Goal: Information Seeking & Learning: Learn about a topic

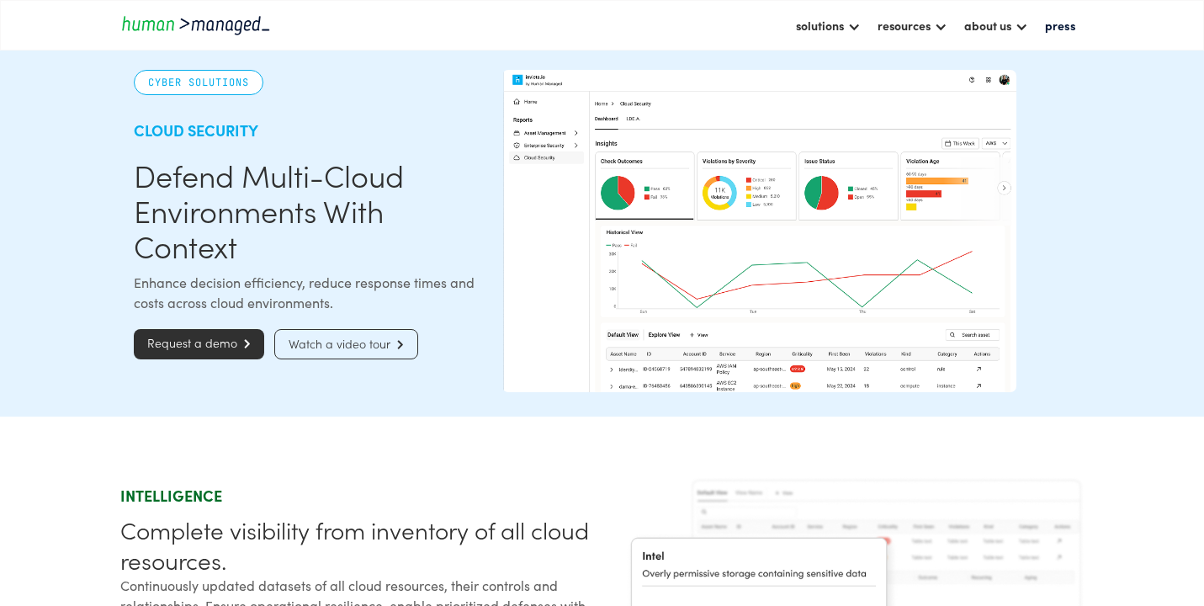
scroll to position [3, 0]
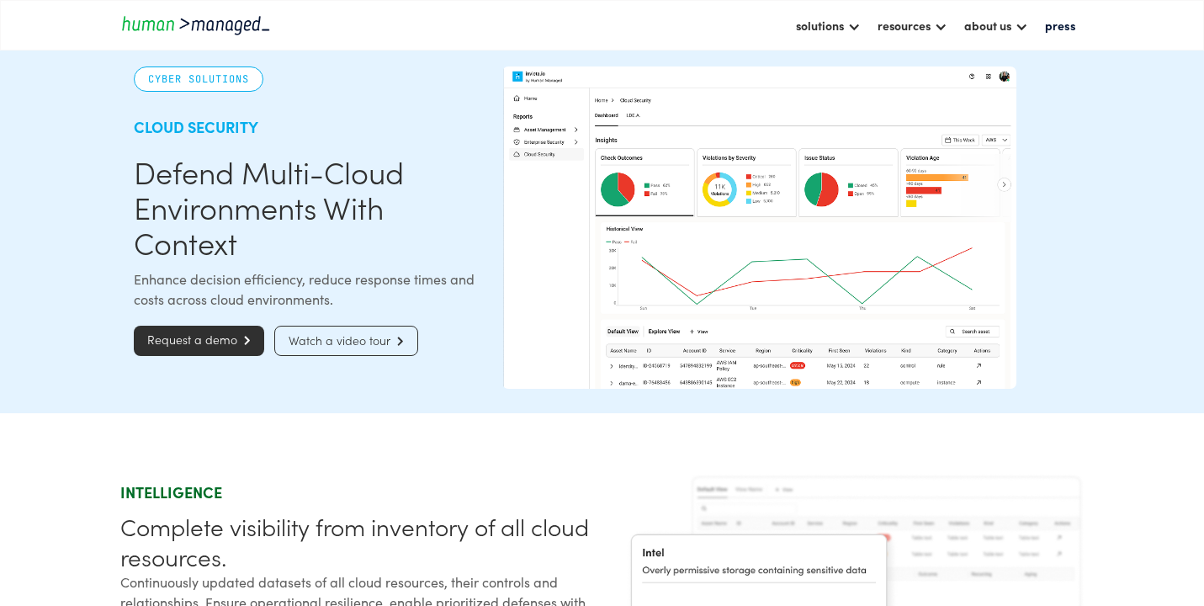
click at [188, 29] on img "home" at bounding box center [195, 24] width 151 height 23
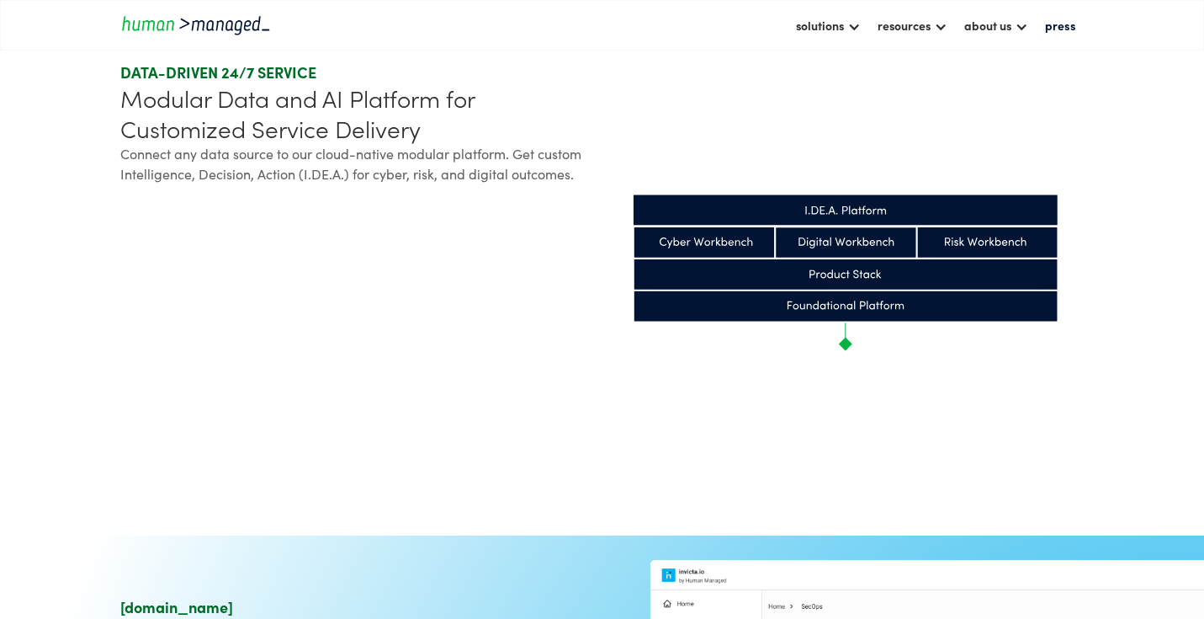
scroll to position [1013, 0]
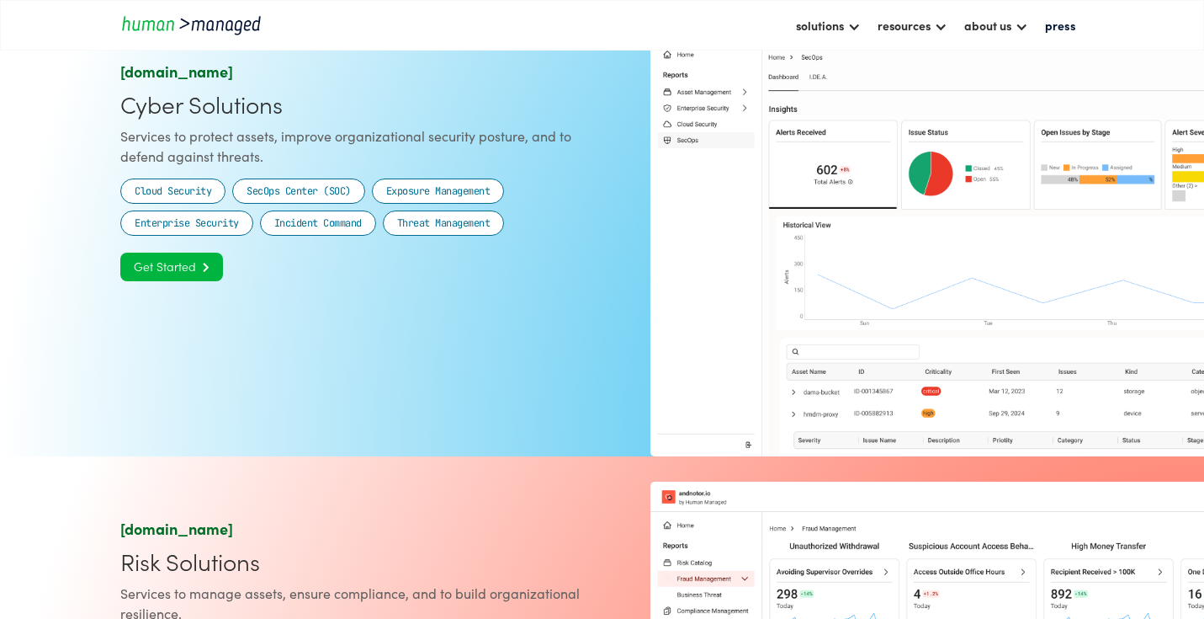
click at [182, 281] on link "Get Started " at bounding box center [171, 266] width 103 height 29
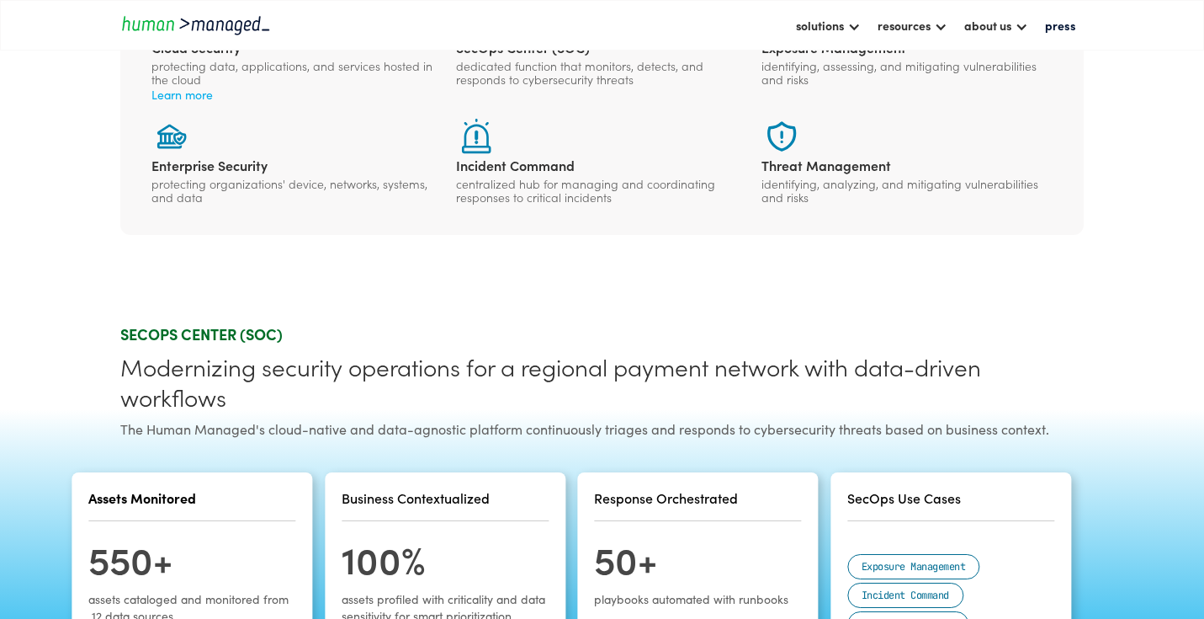
scroll to position [391, 0]
click at [228, 27] on img "home" at bounding box center [195, 24] width 151 height 23
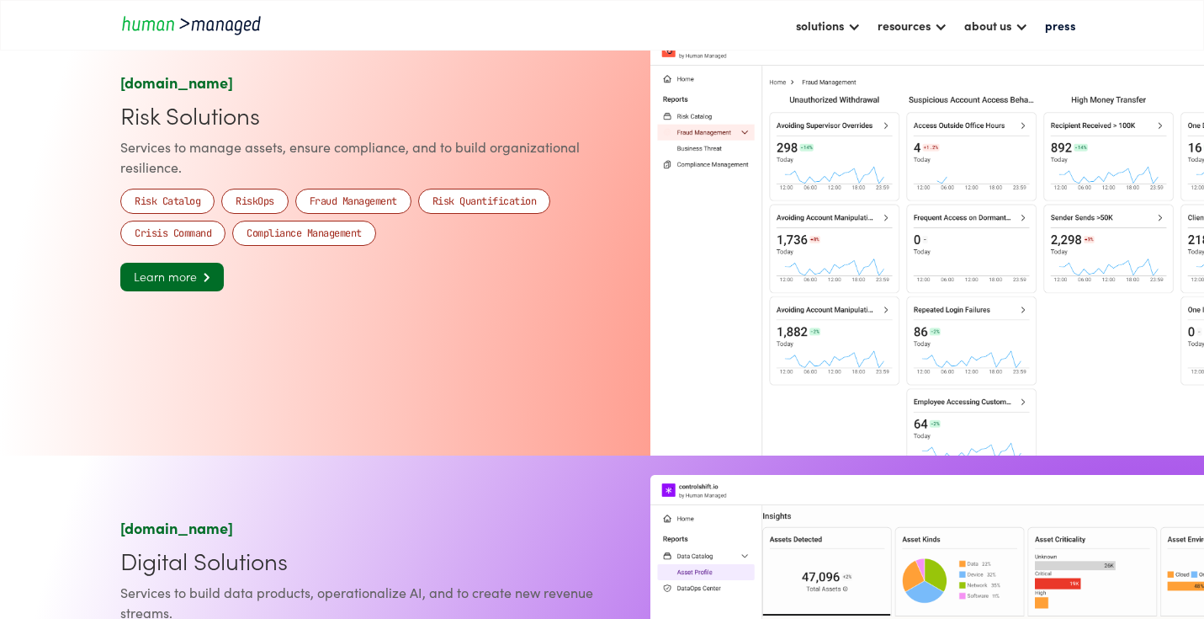
scroll to position [1128, 0]
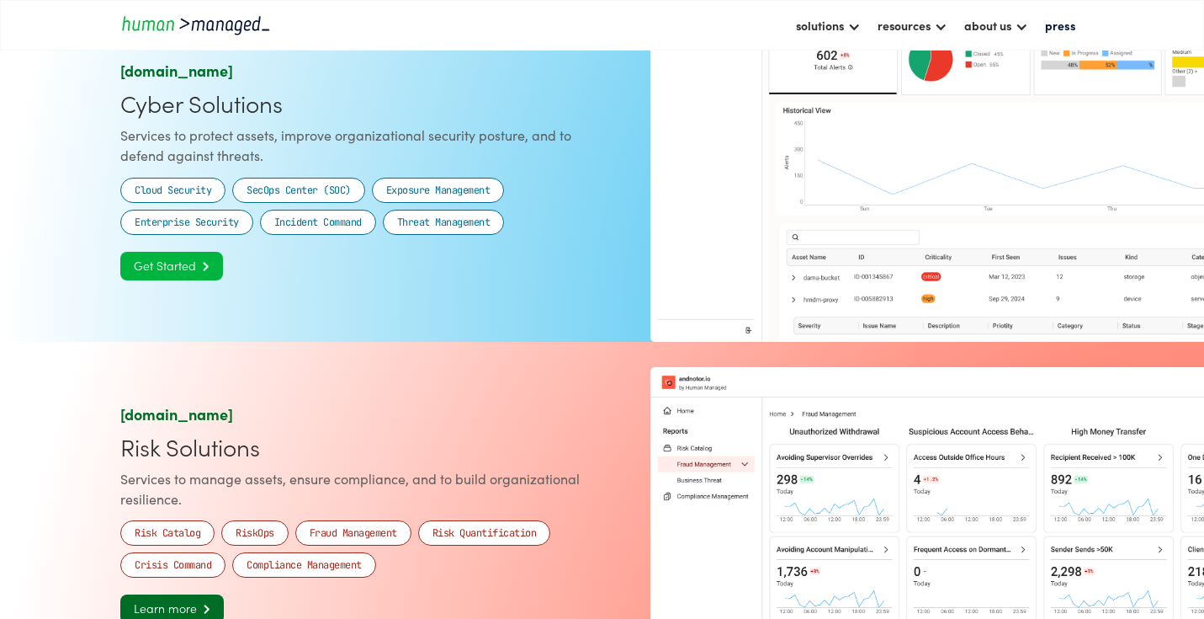
click at [132, 269] on link "Get Started " at bounding box center [171, 266] width 103 height 29
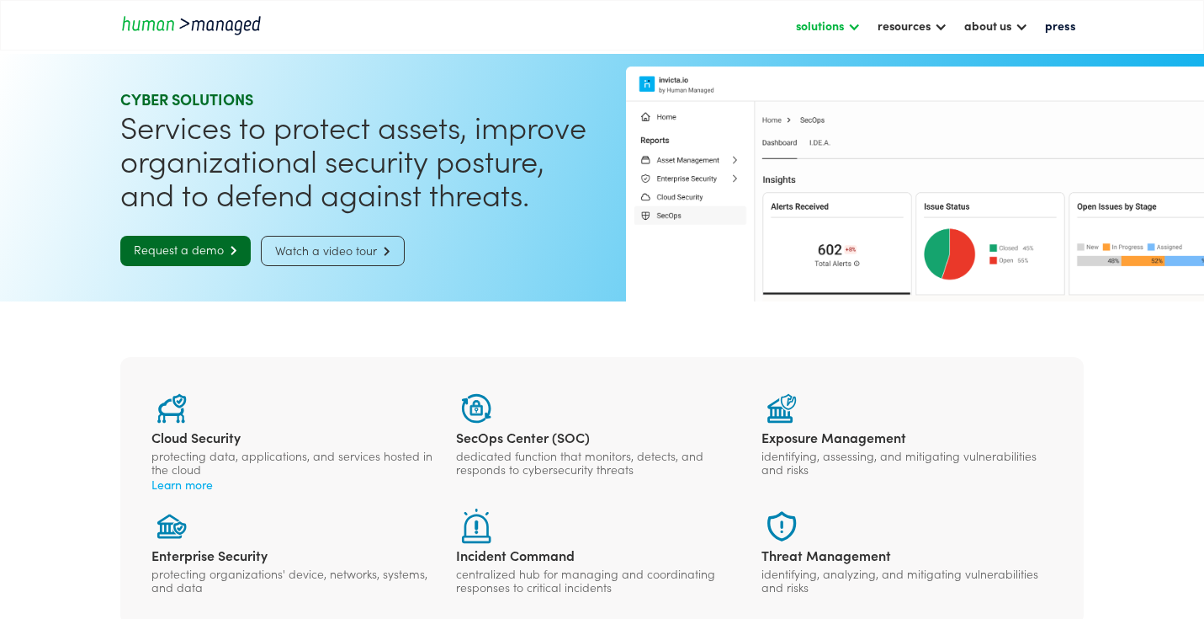
click at [805, 19] on div "solutions" at bounding box center [820, 25] width 48 height 20
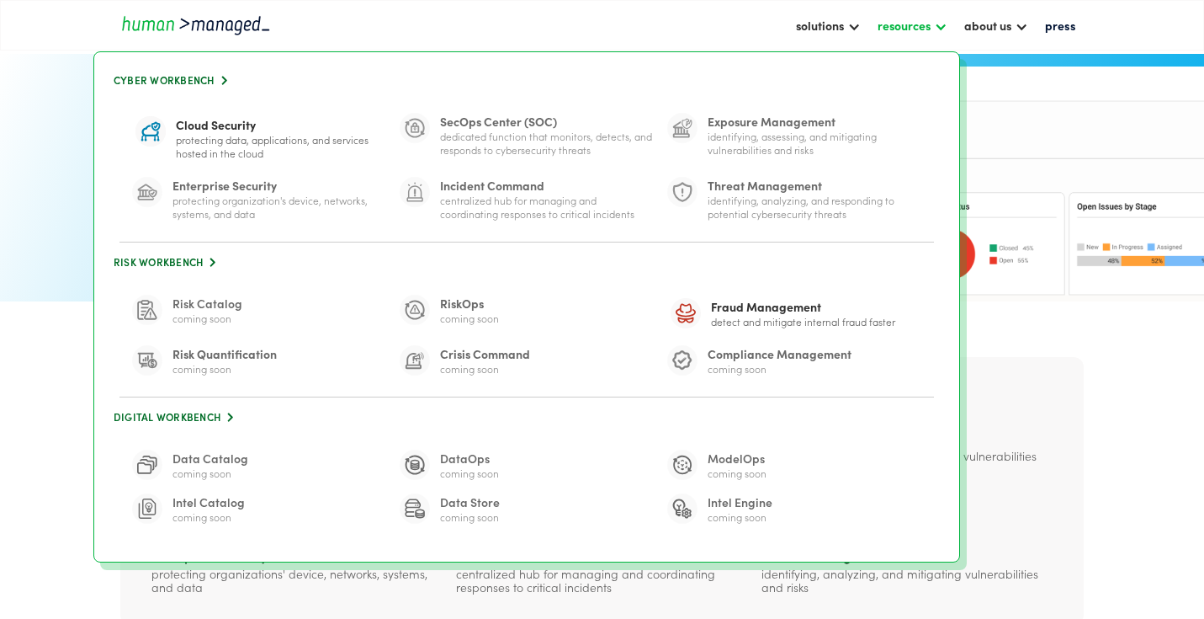
click at [898, 24] on div "resources" at bounding box center [904, 25] width 53 height 20
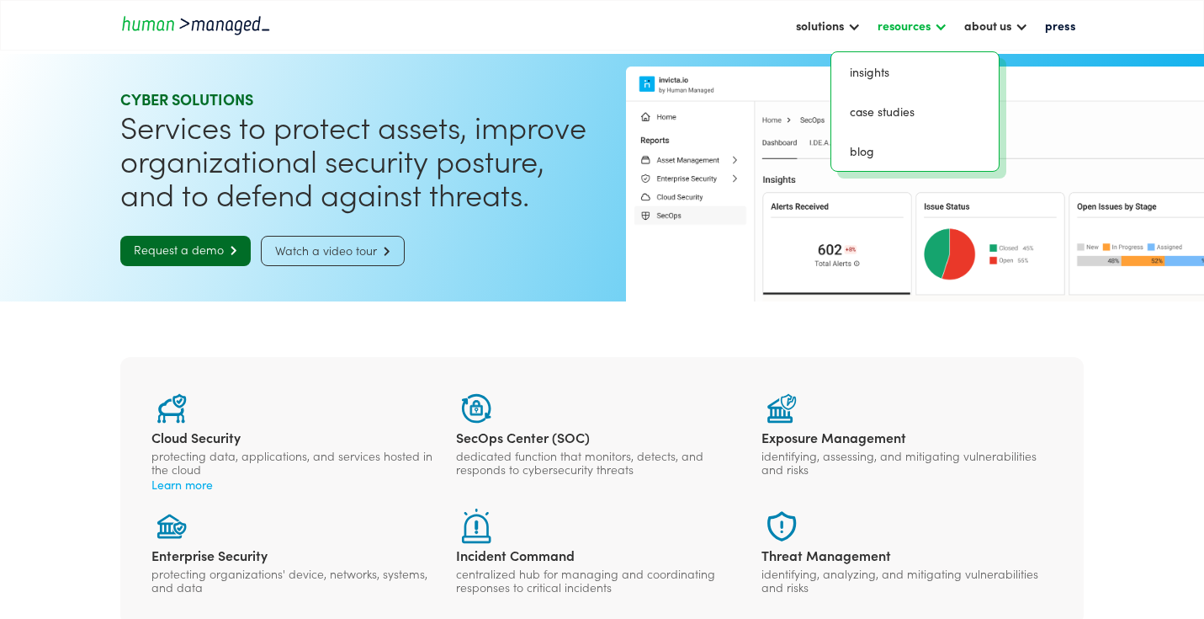
click at [898, 24] on div "resources" at bounding box center [904, 25] width 53 height 20
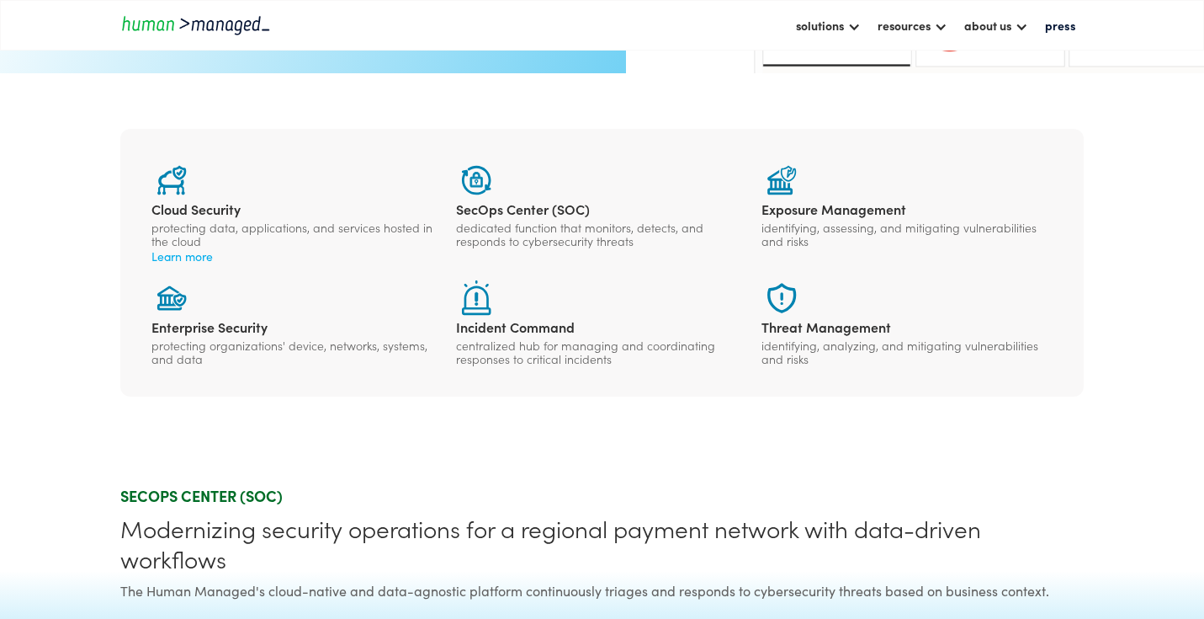
scroll to position [227, 0]
click at [187, 265] on div "Learn more" at bounding box center [296, 256] width 291 height 17
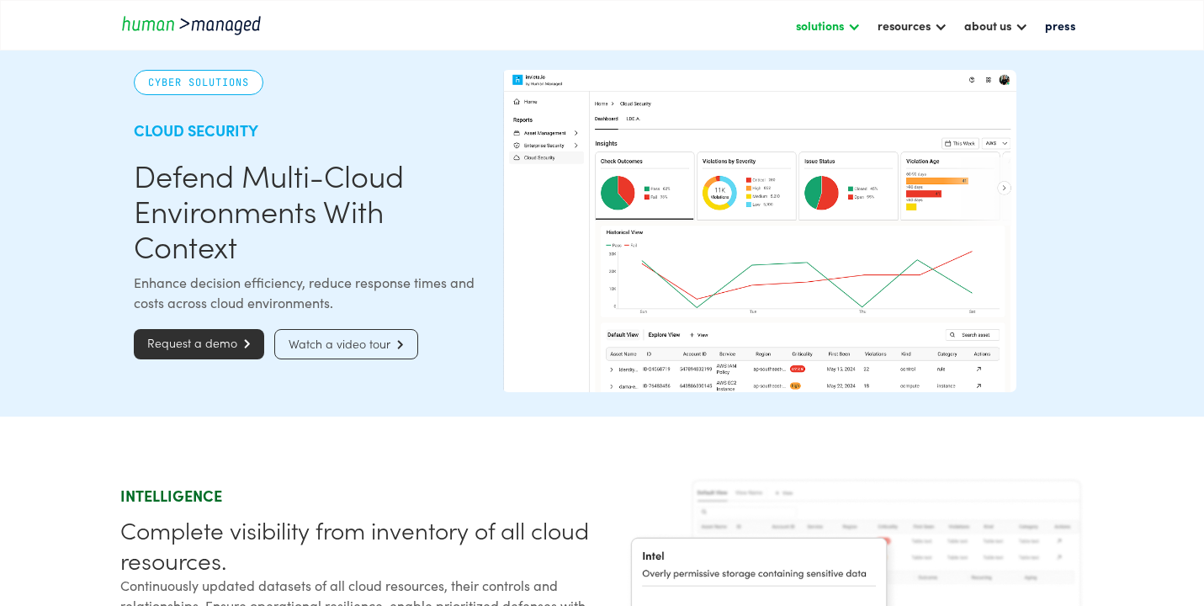
click at [796, 26] on div "solutions" at bounding box center [820, 25] width 48 height 20
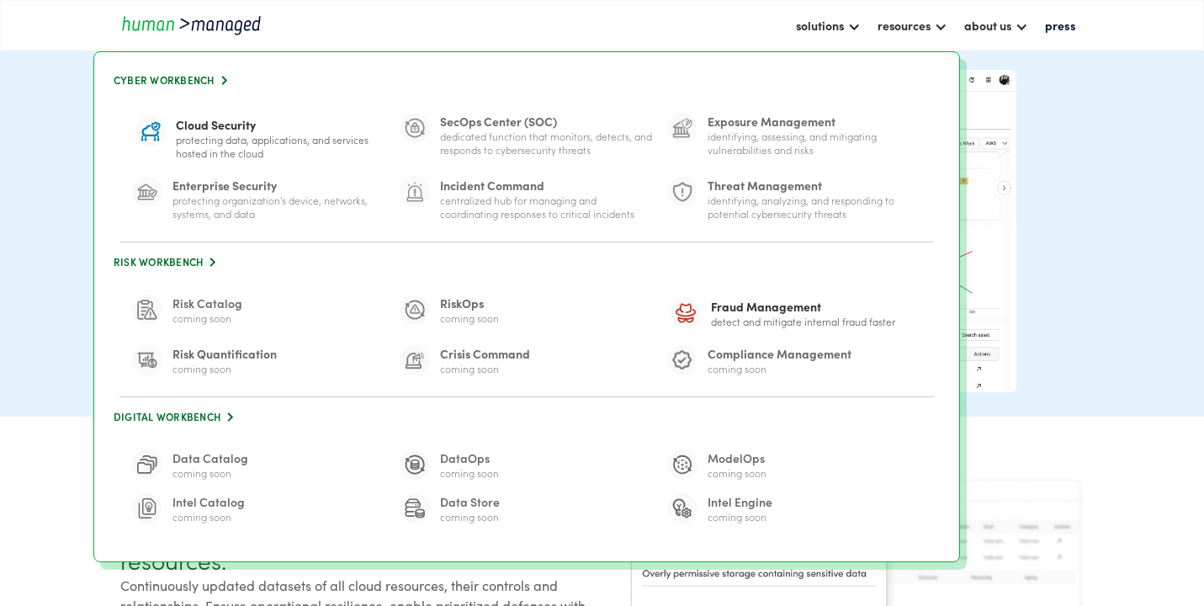
click at [258, 24] on img "home" at bounding box center [195, 24] width 151 height 23
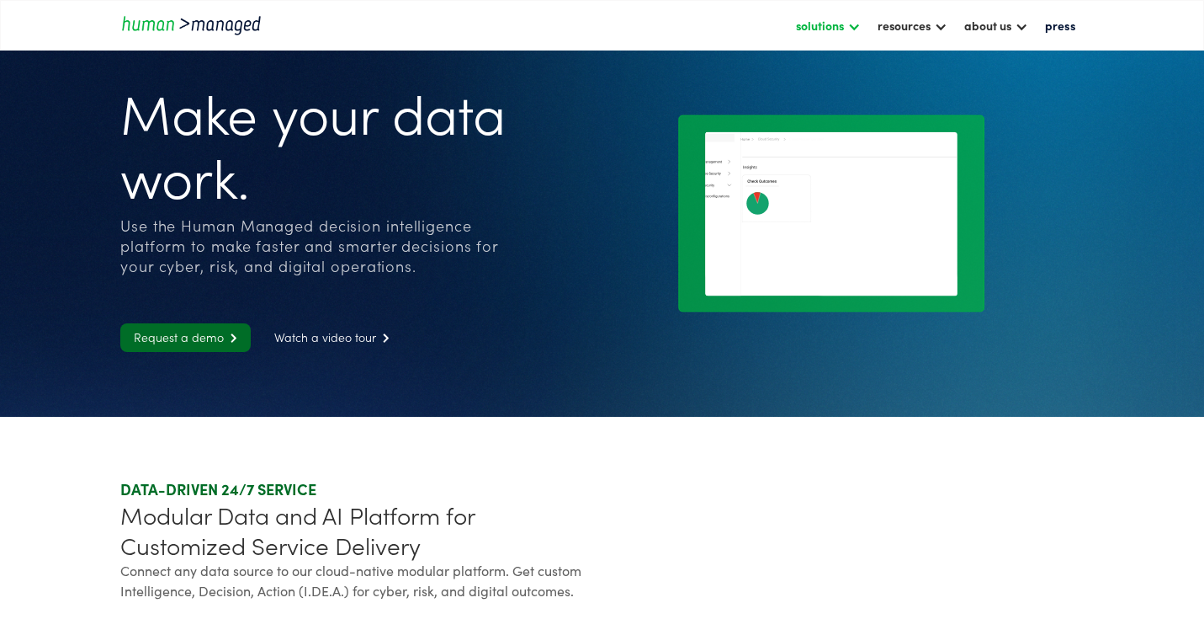
click at [796, 24] on div "solutions" at bounding box center [820, 25] width 48 height 20
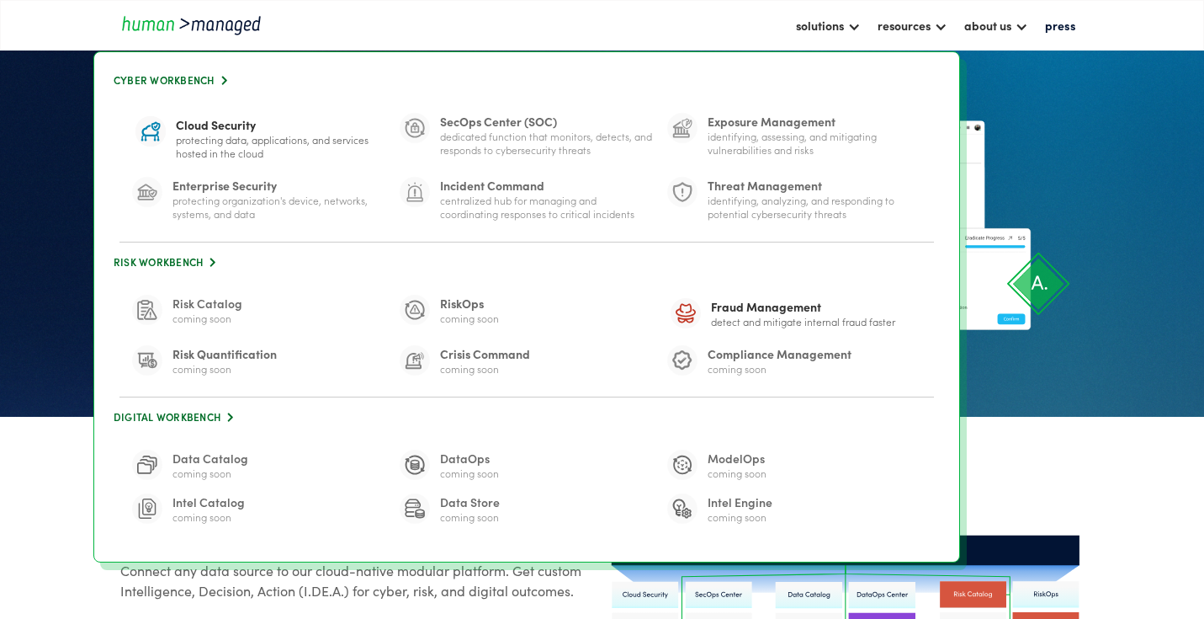
click at [1129, 191] on section "Make your data work. Use the Human Managed decision intelligence platform to ma…" at bounding box center [602, 208] width 1204 height 417
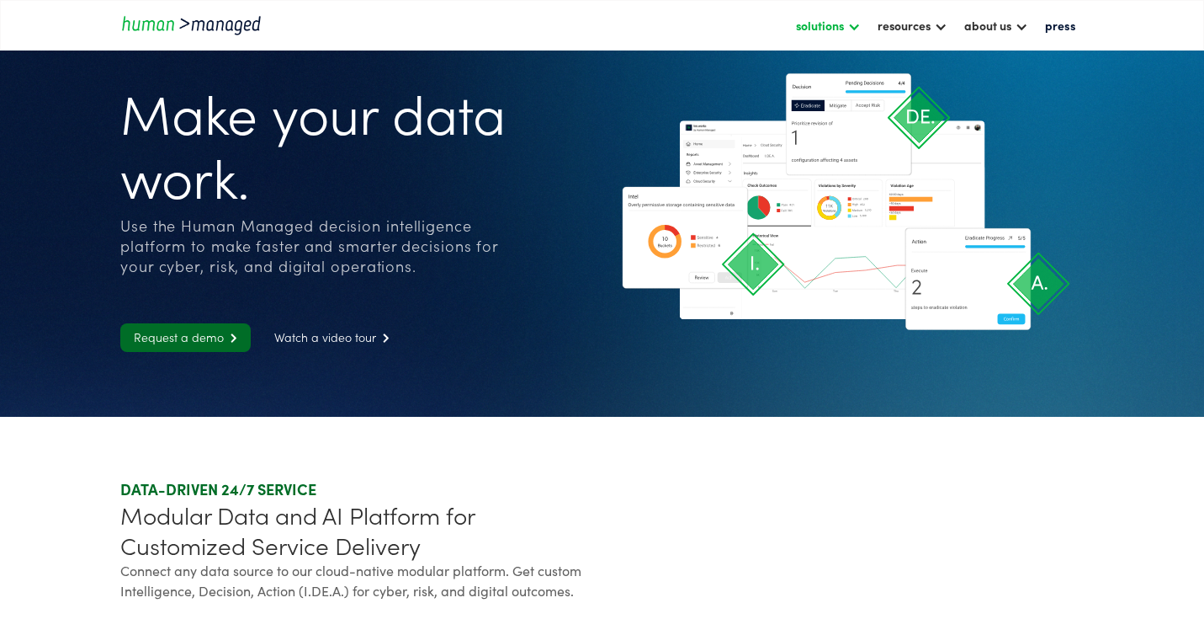
click at [848, 27] on div at bounding box center [854, 25] width 13 height 13
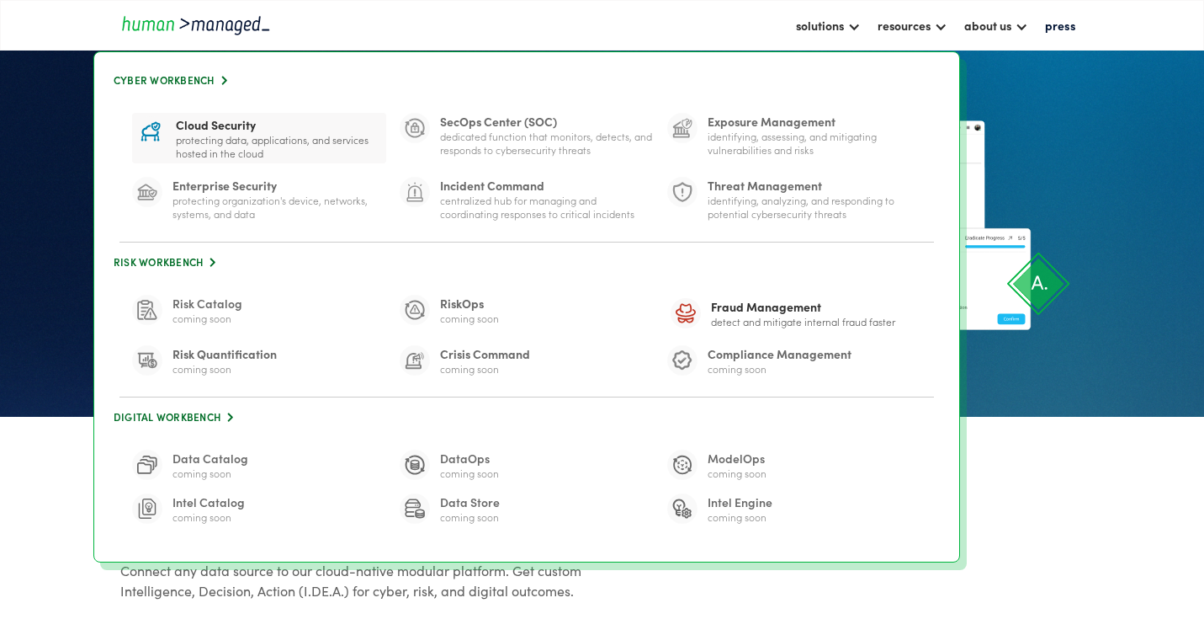
click at [210, 129] on div "Cloud Security" at bounding box center [279, 124] width 207 height 17
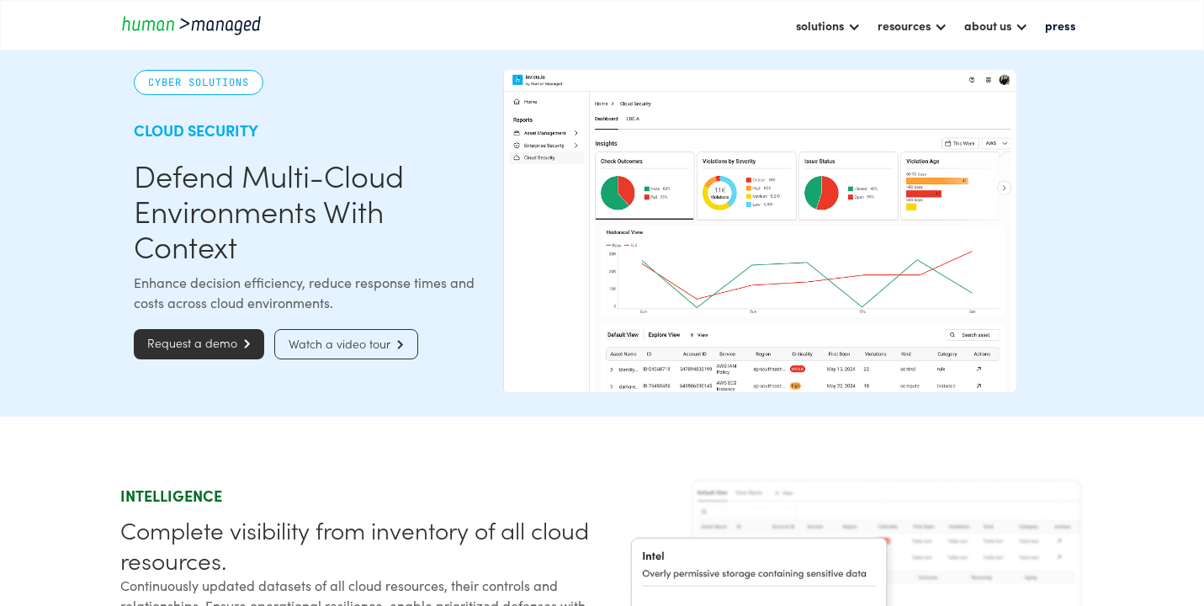
click at [207, 29] on img "home" at bounding box center [195, 24] width 151 height 23
click at [880, 31] on div "resources" at bounding box center [904, 25] width 53 height 20
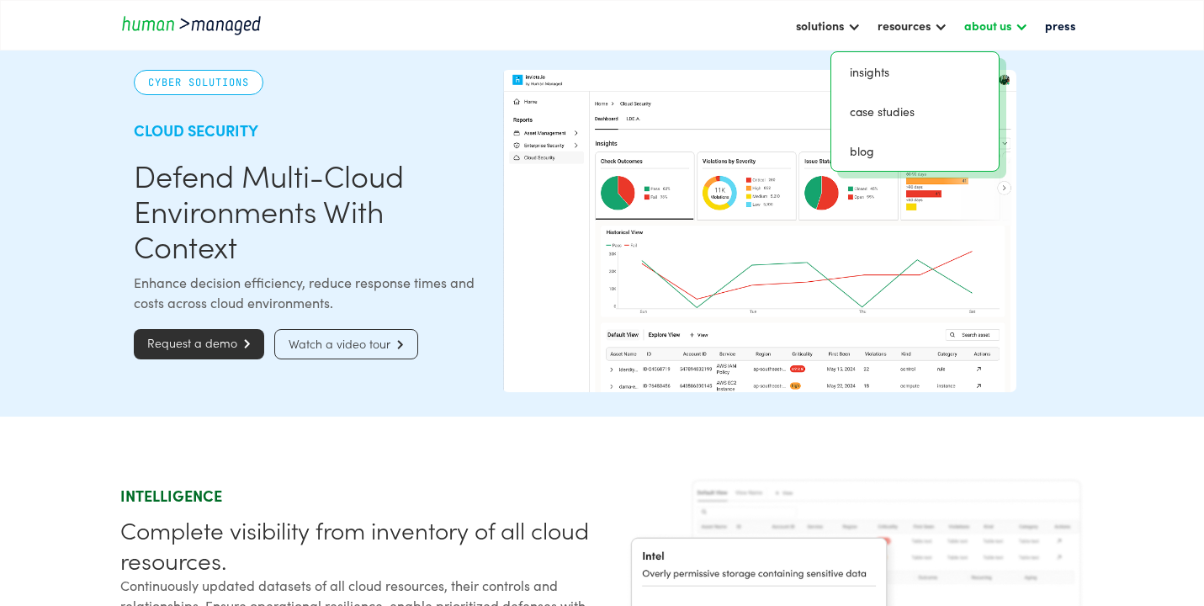
click at [1015, 20] on div at bounding box center [1021, 25] width 13 height 13
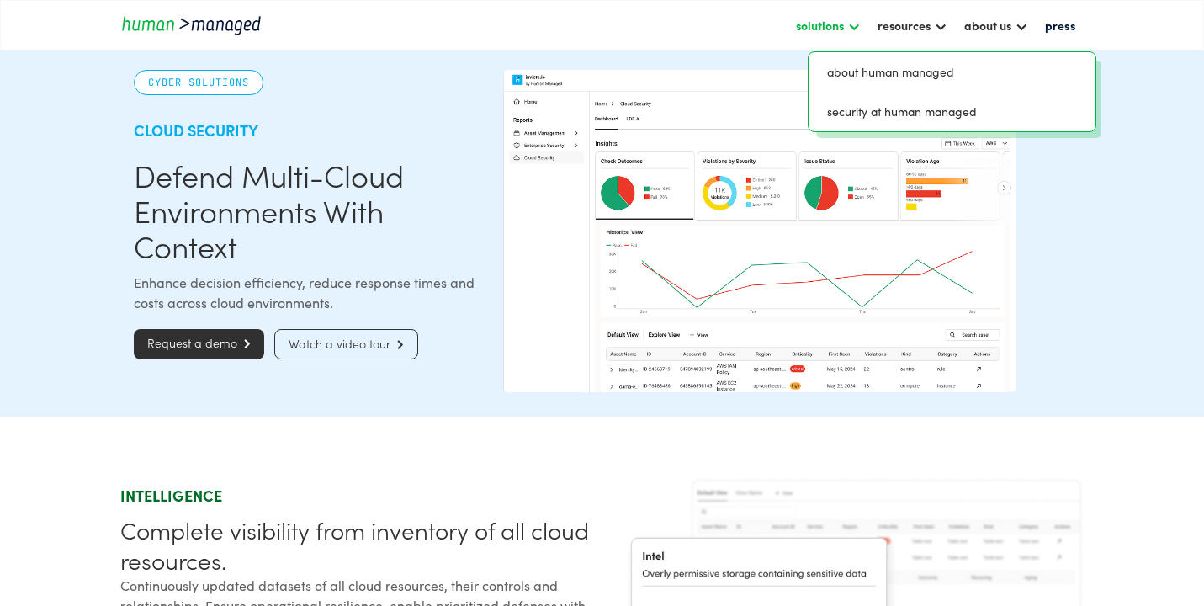
click at [796, 30] on div "solutions" at bounding box center [820, 25] width 48 height 20
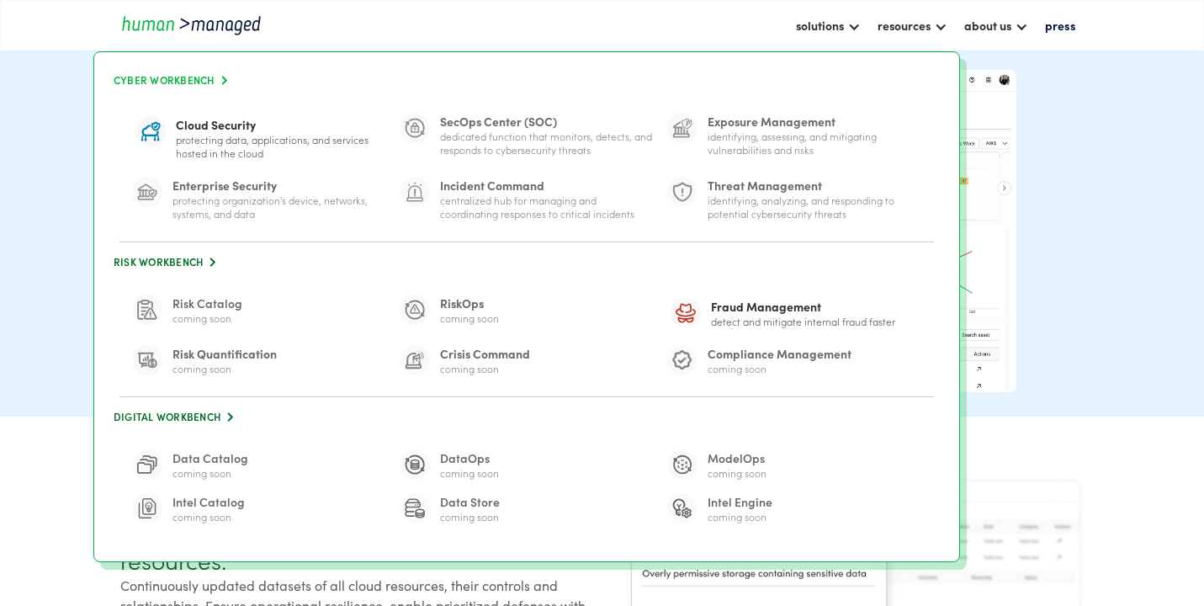
click at [188, 83] on link "Cyber Workbench " at bounding box center [527, 80] width 832 height 23
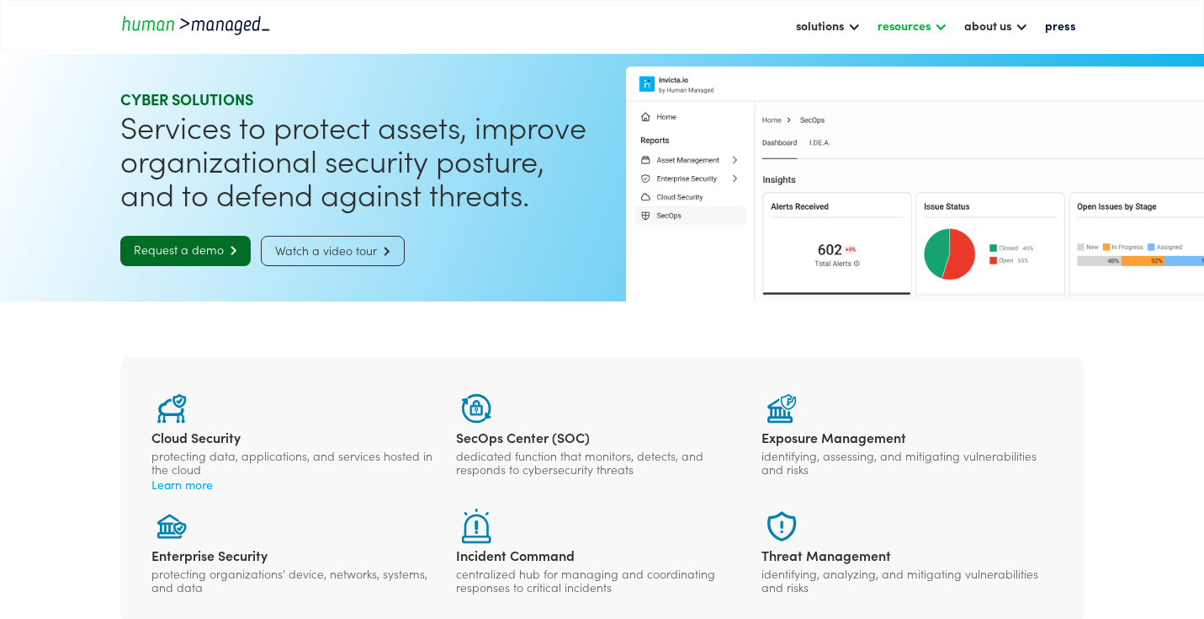
click at [894, 26] on div "resources" at bounding box center [904, 25] width 53 height 20
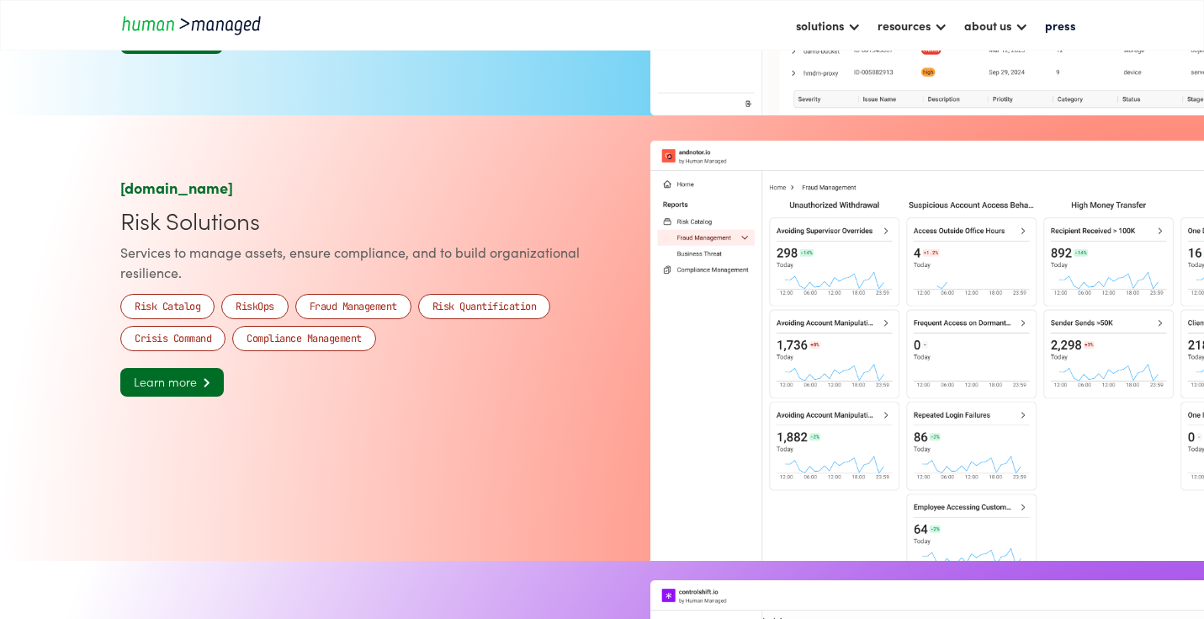
scroll to position [1204, 0]
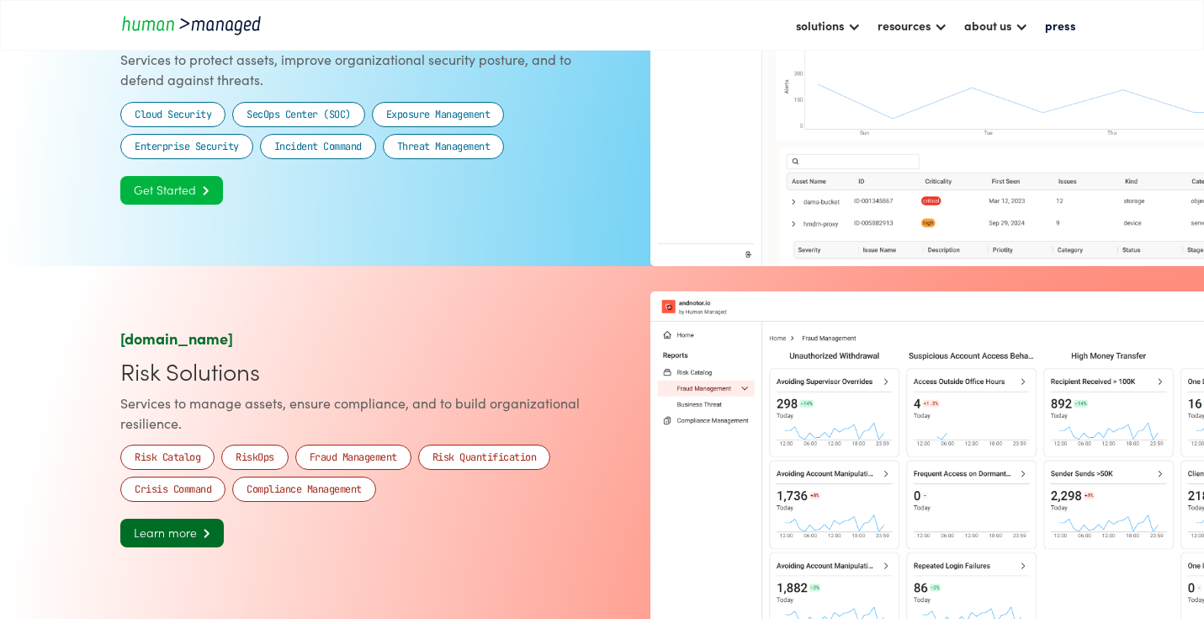
click at [179, 205] on link "Get Started " at bounding box center [171, 190] width 103 height 29
click at [169, 547] on link "Learn more " at bounding box center [172, 532] width 104 height 29
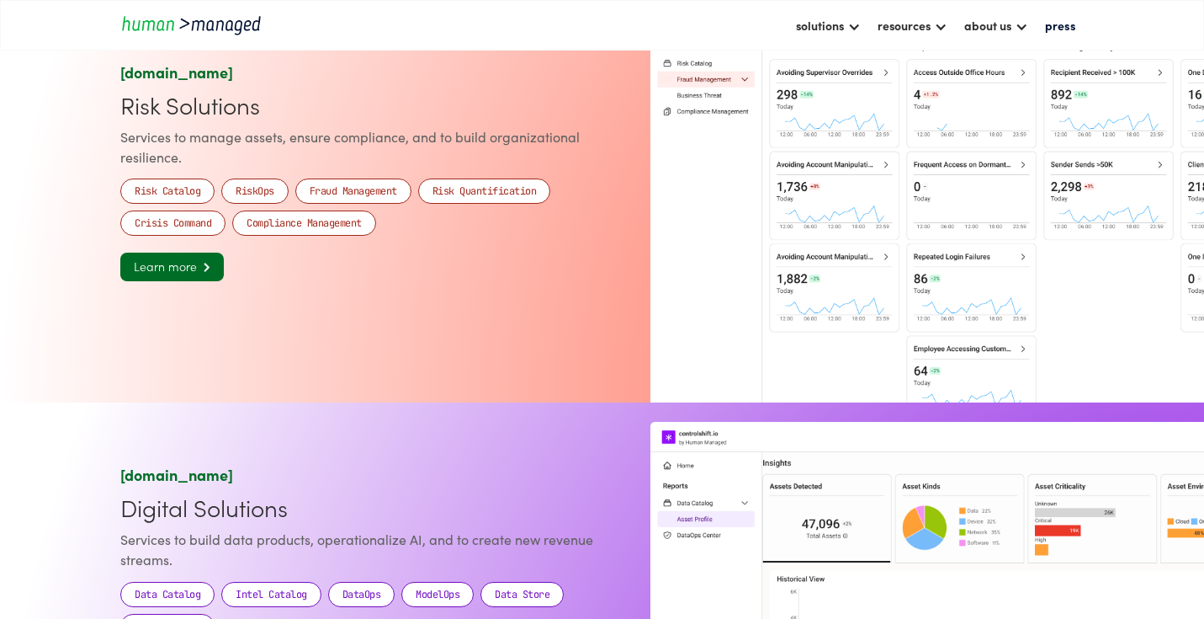
scroll to position [1927, 0]
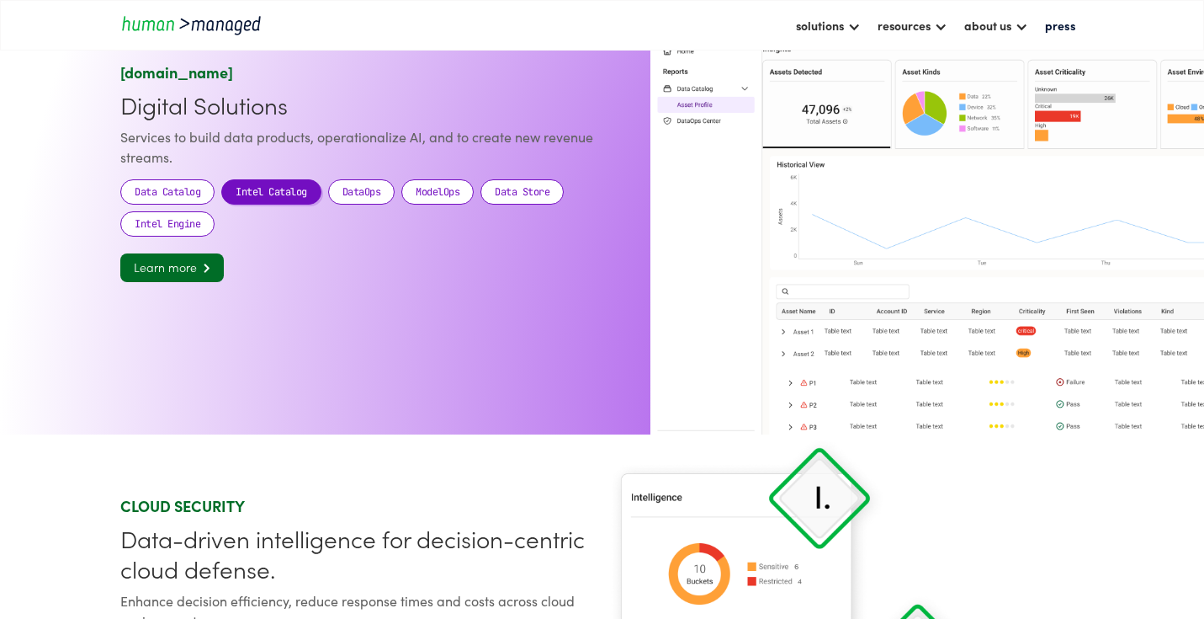
click at [273, 199] on div "Intel Catalog" at bounding box center [272, 191] width 72 height 17
click at [201, 273] on span "" at bounding box center [203, 267] width 13 height 11
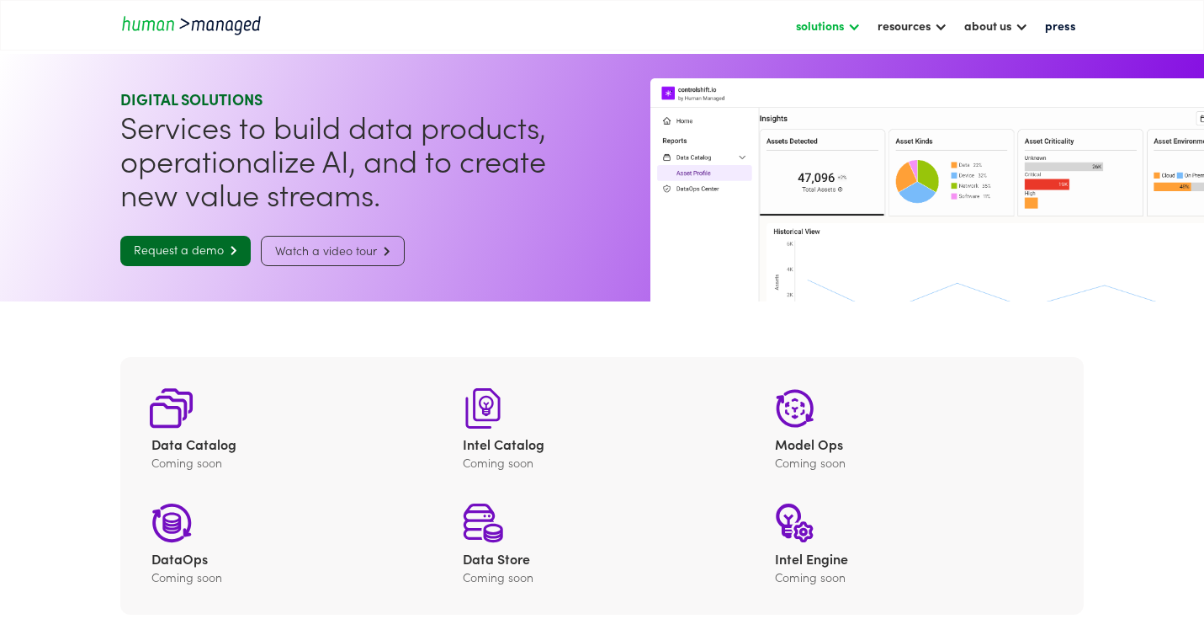
click at [848, 27] on div at bounding box center [854, 25] width 13 height 13
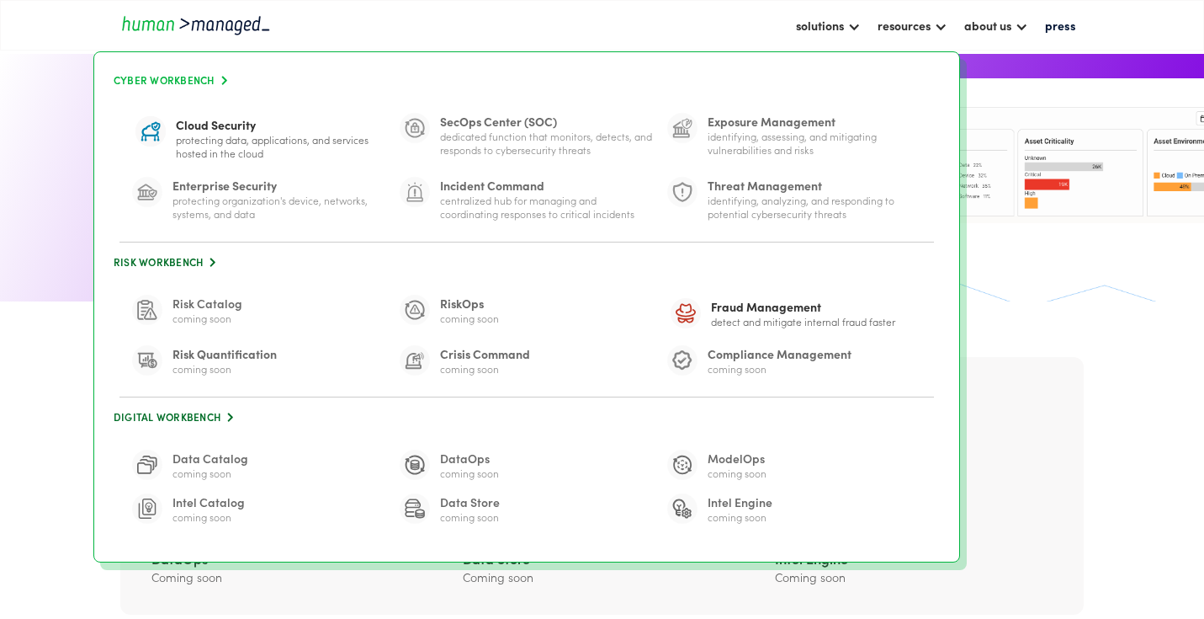
click at [192, 81] on link "Cyber Workbench " at bounding box center [527, 80] width 832 height 23
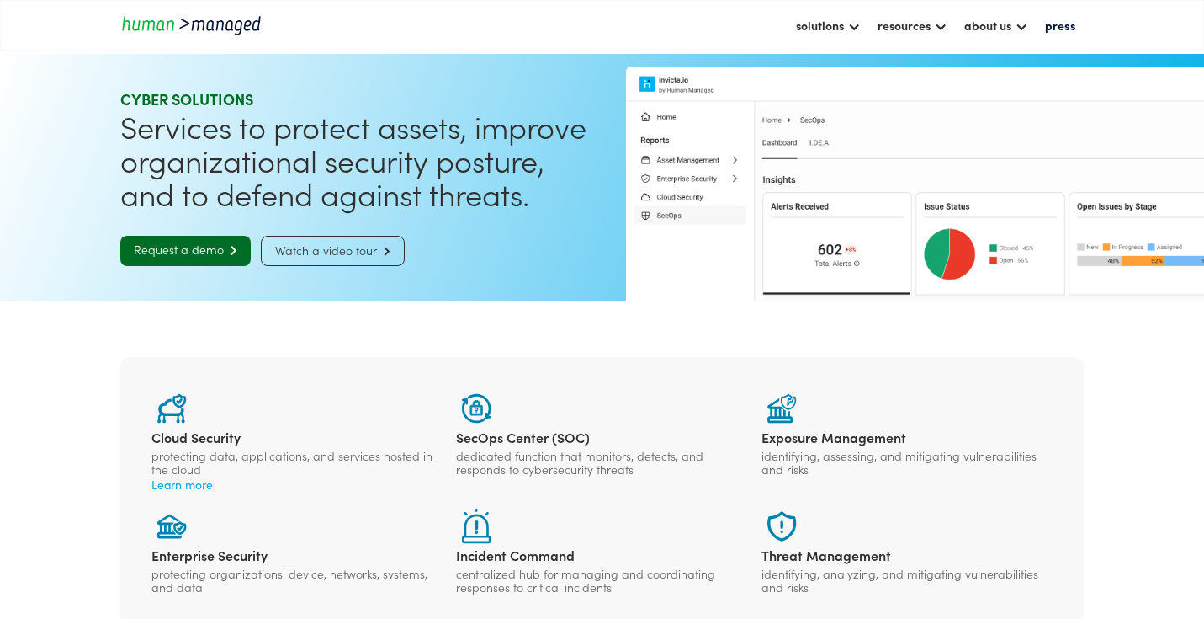
click at [806, 29] on div "solutions" at bounding box center [820, 25] width 48 height 20
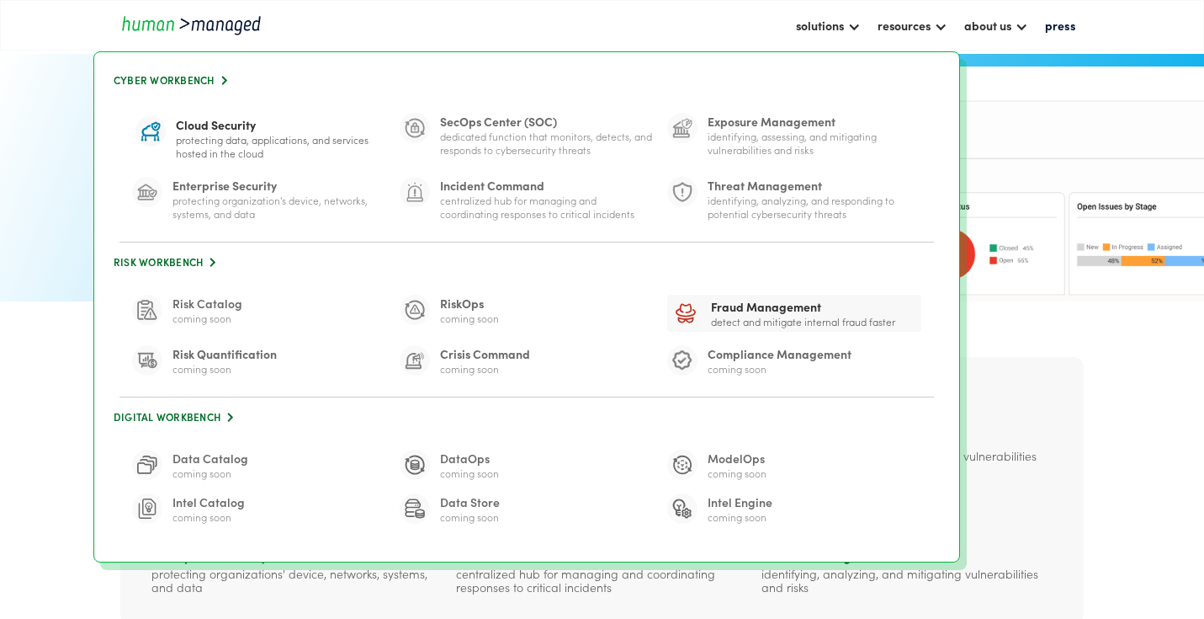
click at [720, 318] on div "detect and Mitigate Internal Fraud Faster" at bounding box center [803, 321] width 184 height 13
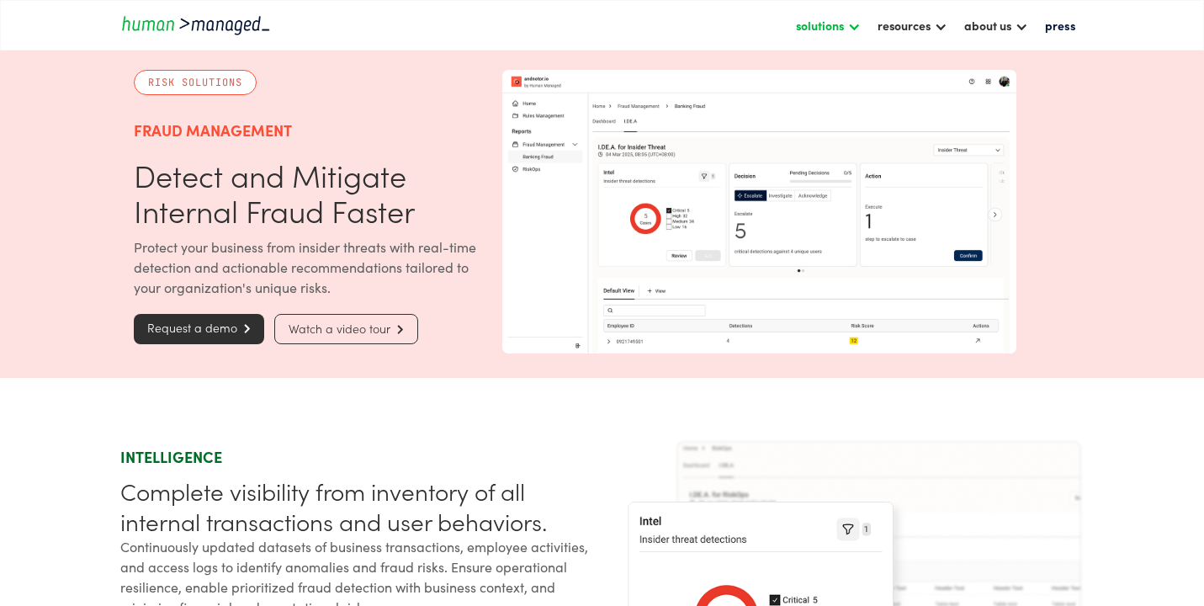
click at [796, 22] on div "solutions" at bounding box center [820, 25] width 48 height 20
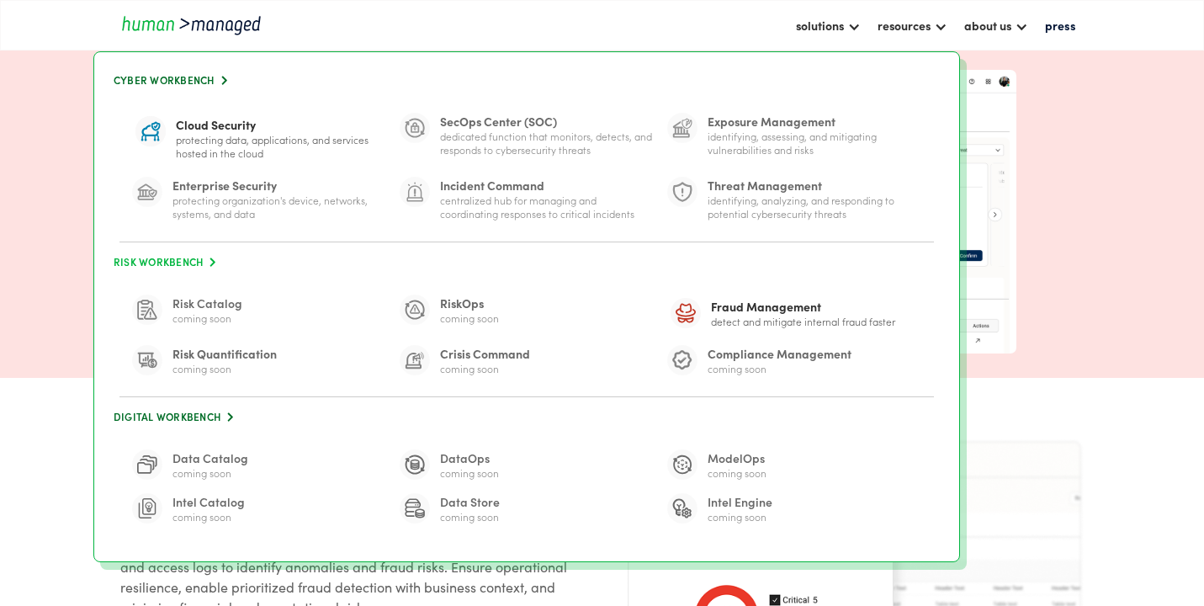
click at [167, 264] on link "Risk Workbench " at bounding box center [527, 262] width 832 height 23
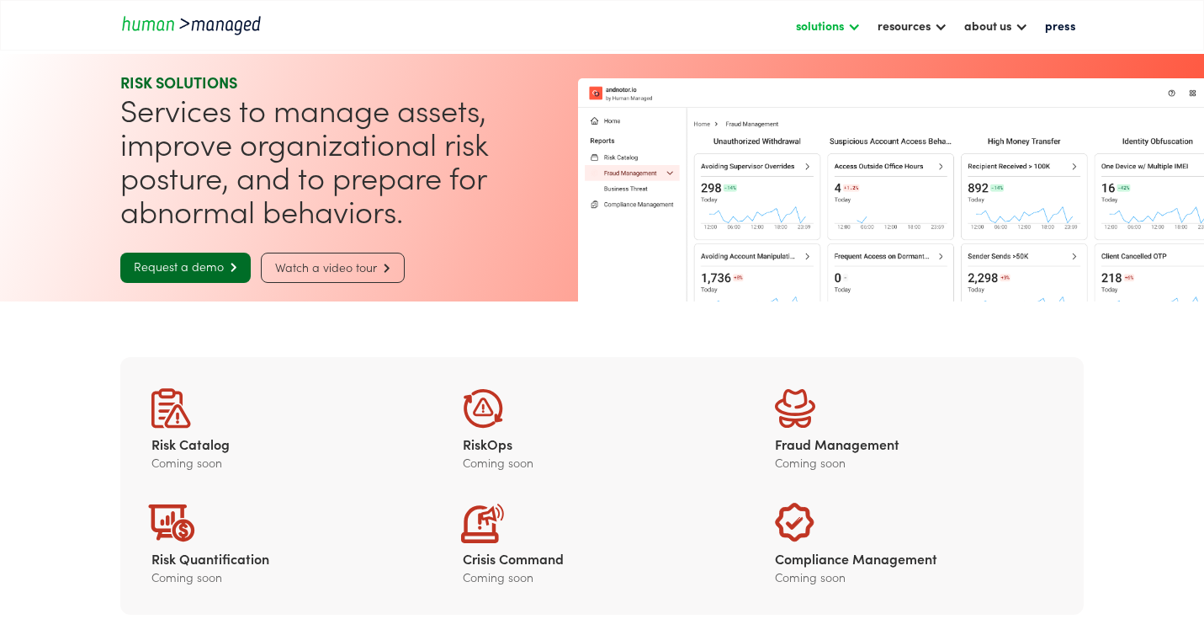
click at [807, 19] on div "solutions" at bounding box center [820, 25] width 48 height 20
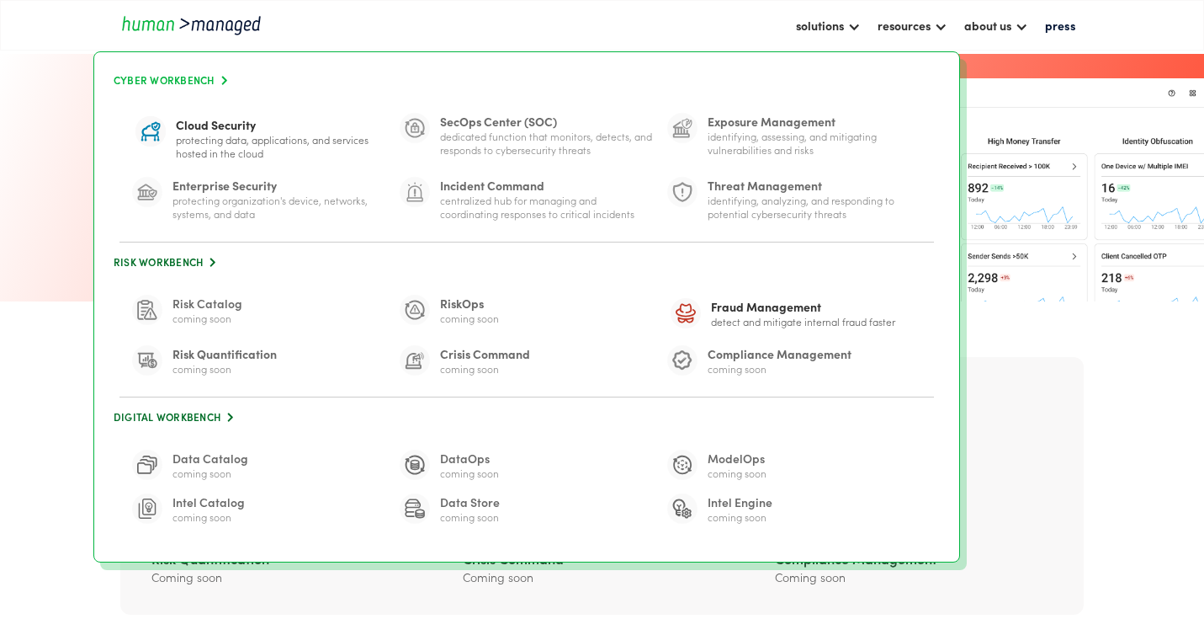
click at [197, 78] on link "Cyber Workbench " at bounding box center [527, 80] width 832 height 23
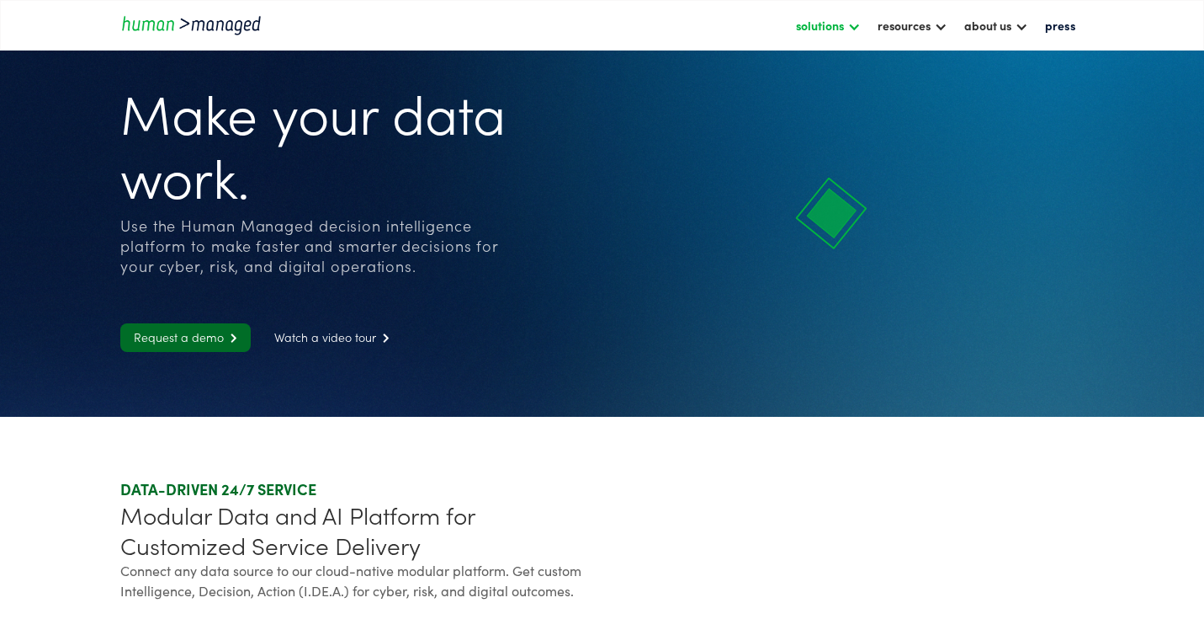
click at [803, 30] on div "solutions" at bounding box center [820, 25] width 48 height 20
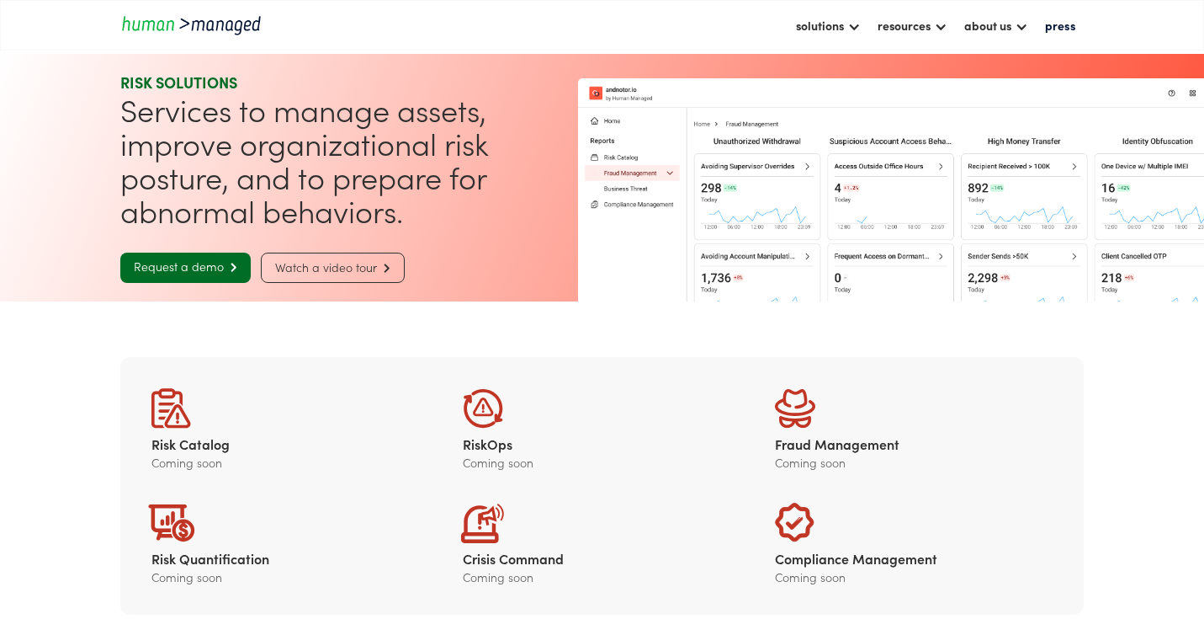
click at [178, 25] on img "home" at bounding box center [195, 24] width 151 height 23
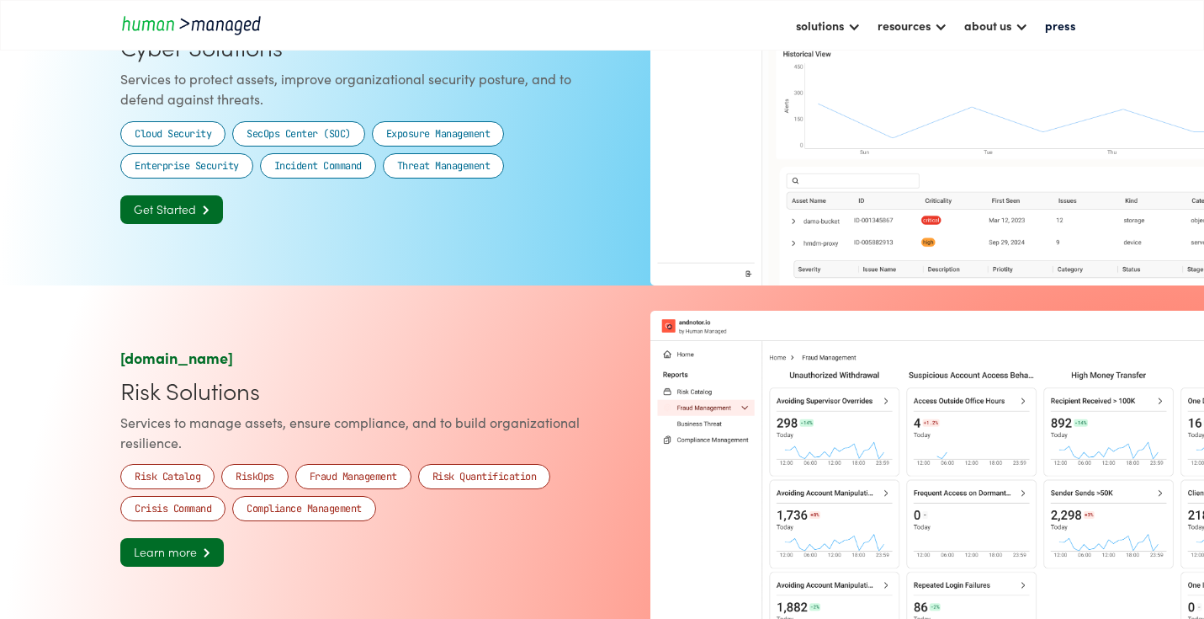
scroll to position [1256, 0]
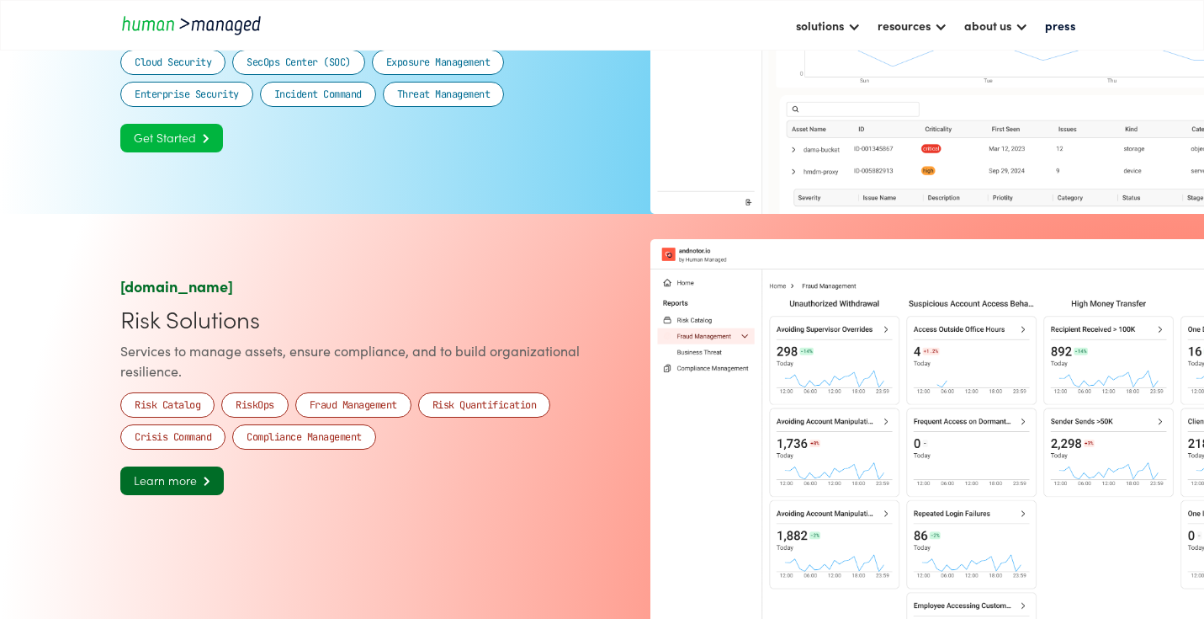
click at [154, 152] on link "Get Started " at bounding box center [171, 138] width 103 height 29
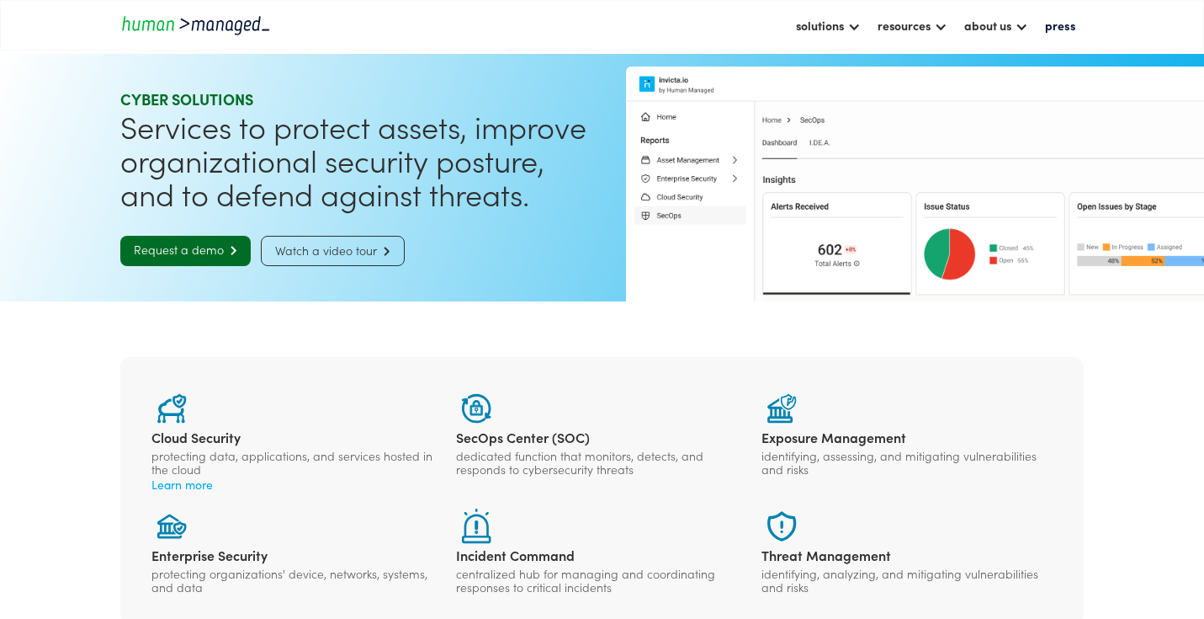
click at [507, 459] on div "dedicated function that monitors, detects, and responds to cybersecurity threats" at bounding box center [601, 462] width 291 height 27
